Goal: Task Accomplishment & Management: Use online tool/utility

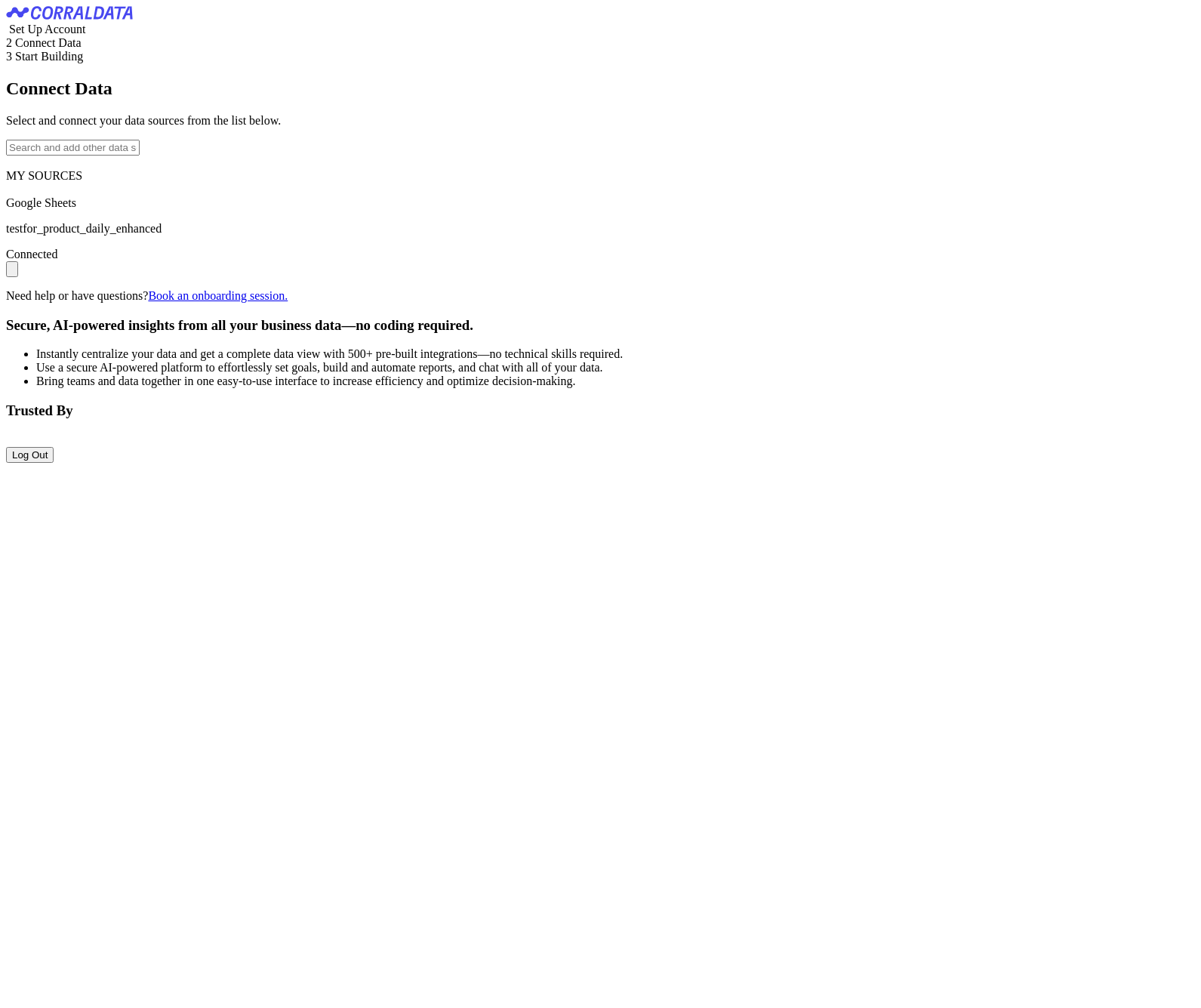
click at [140, 156] on input "text" at bounding box center [72, 147] width 133 height 16
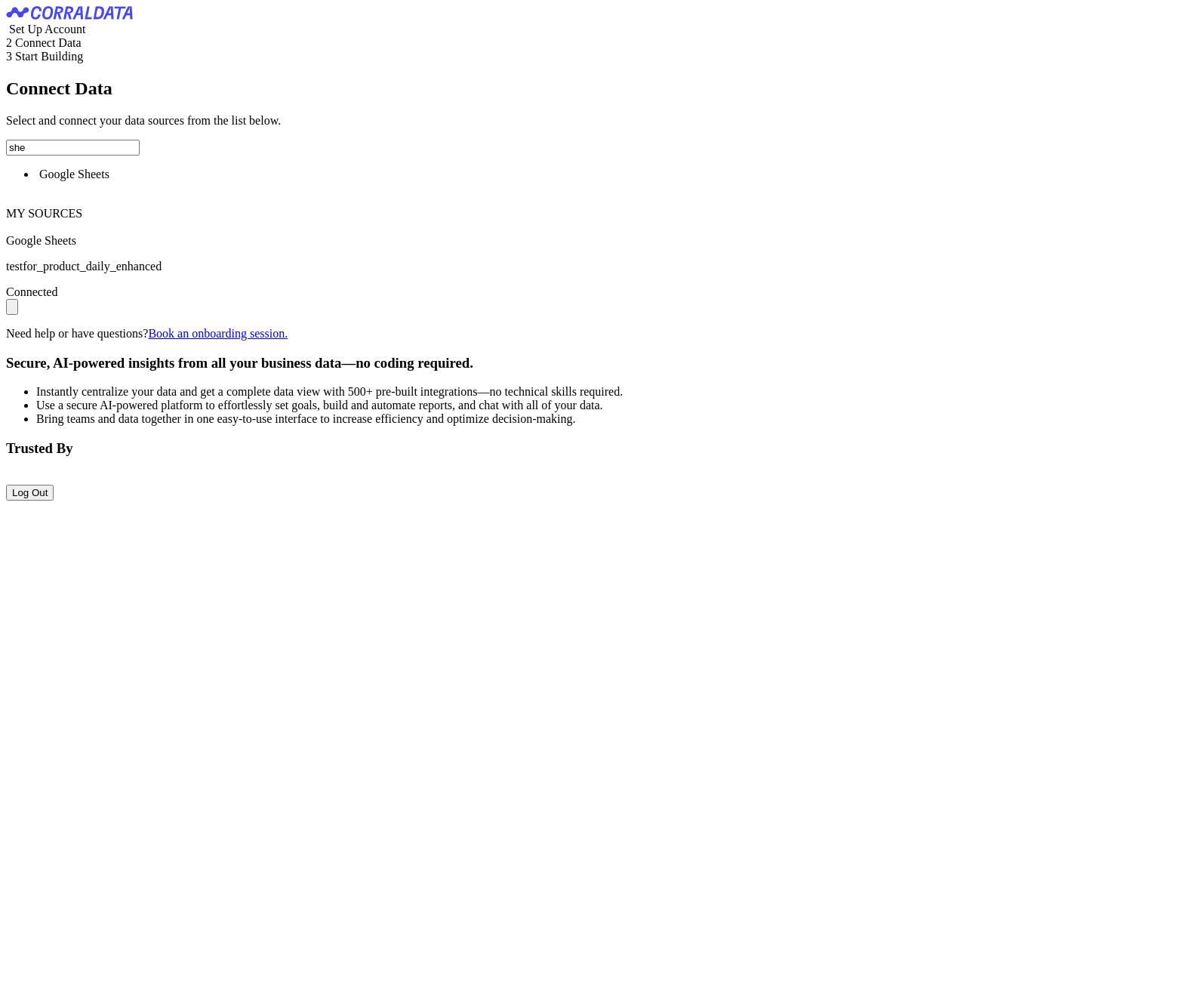
click at [109, 180] on span "Google Sheets" at bounding box center [74, 174] width 70 height 13
type input "Google Sheets"
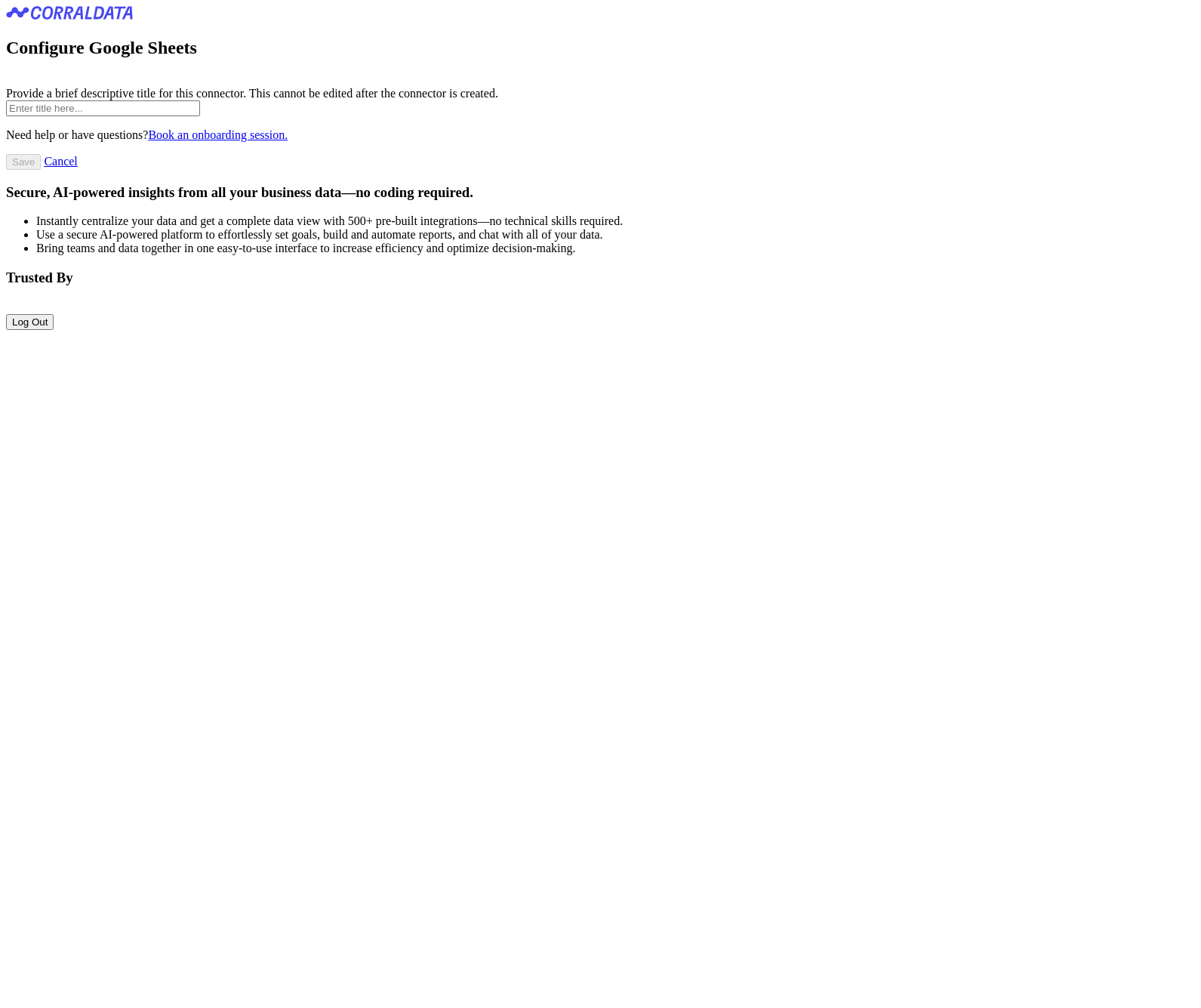
click at [200, 116] on input "text" at bounding box center [103, 108] width 194 height 16
paste input "https://docs.google.com/spread"
click at [200, 116] on input "https://docs.google.com/spread" at bounding box center [103, 108] width 194 height 16
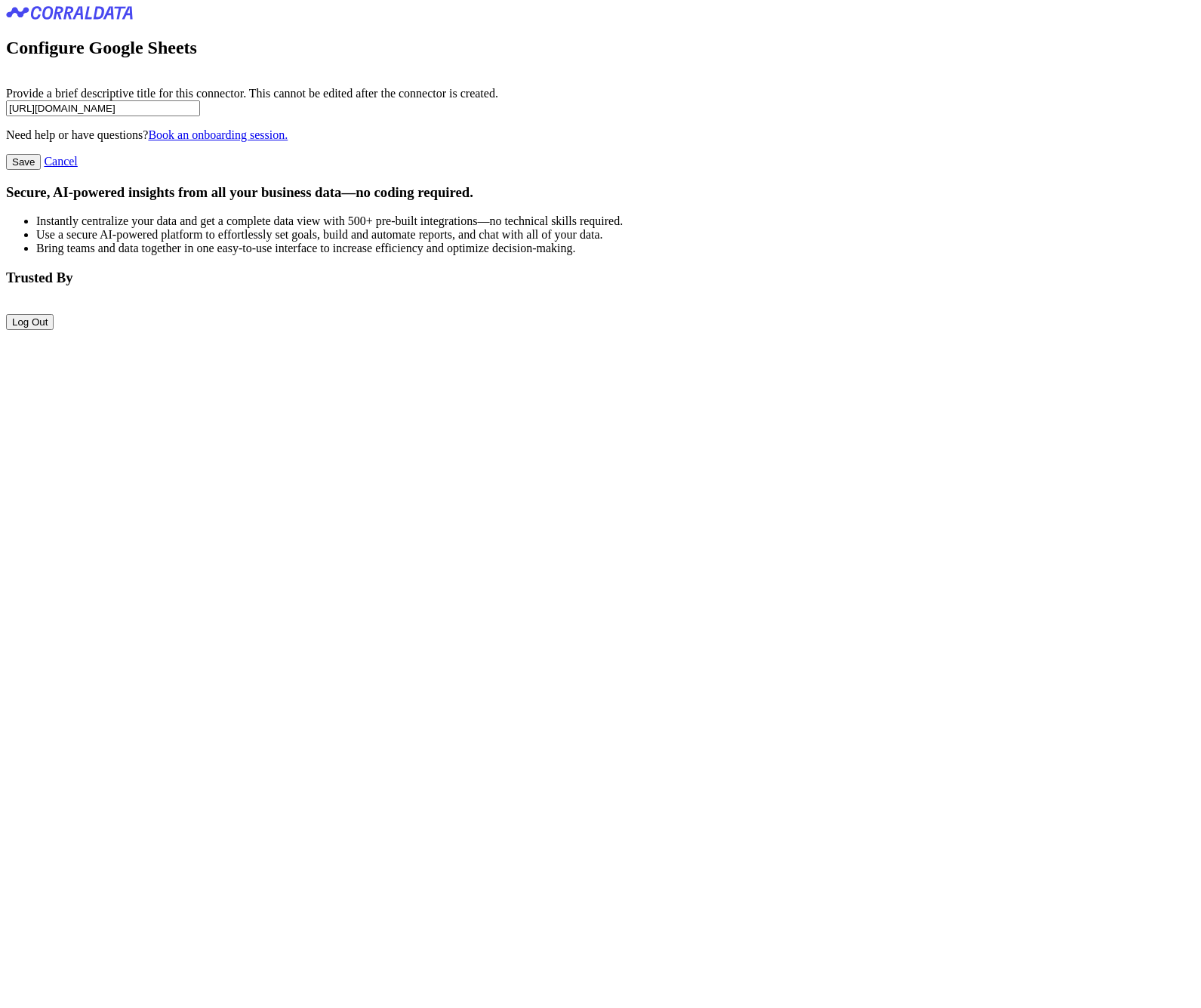
paste input "event_log_monthly_2015_2025_09"
type input "event_log_monthly_2015_2025_09"
click at [41, 170] on input "Save" at bounding box center [23, 161] width 35 height 16
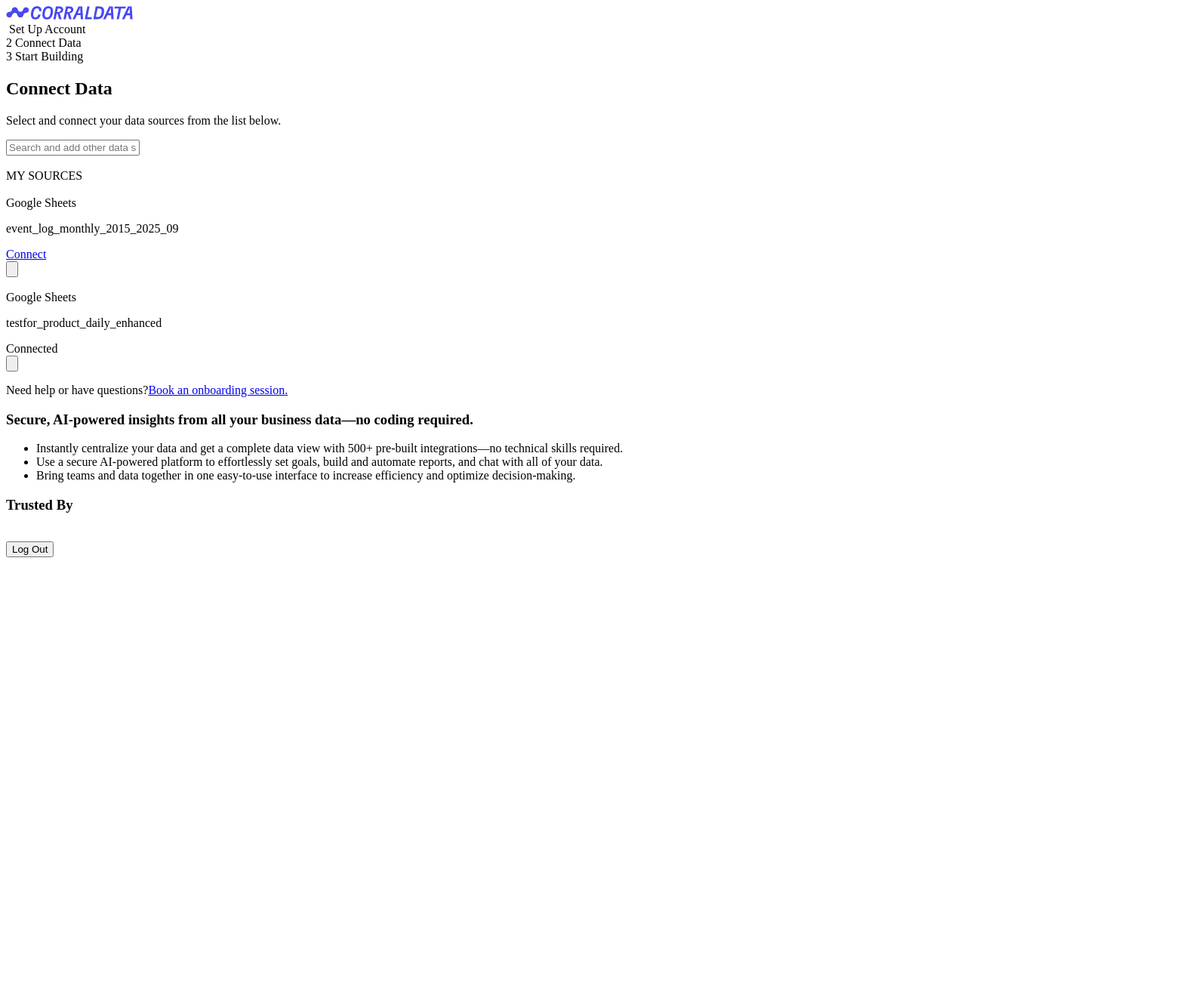
click at [46, 261] on link "Connect" at bounding box center [26, 254] width 40 height 13
